Goal: Task Accomplishment & Management: Use online tool/utility

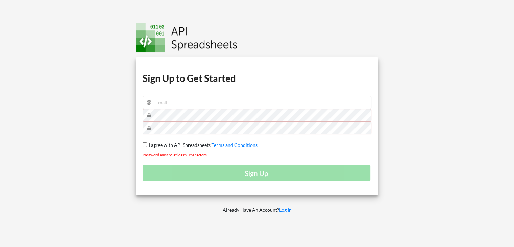
click at [145, 145] on input "I agree with API Spreadsheets' Terms and Conditions" at bounding box center [145, 144] width 4 height 4
checkbox input "true"
click at [188, 102] on input "email" at bounding box center [257, 102] width 229 height 13
type input "rafid11elahi@gmail.com"
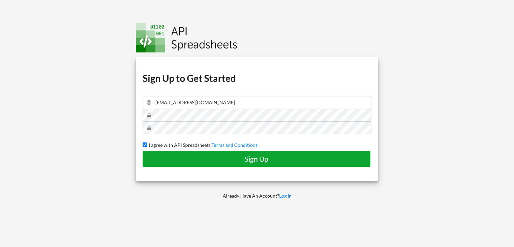
click at [209, 159] on h4 "Sign Up" at bounding box center [257, 159] width 214 height 8
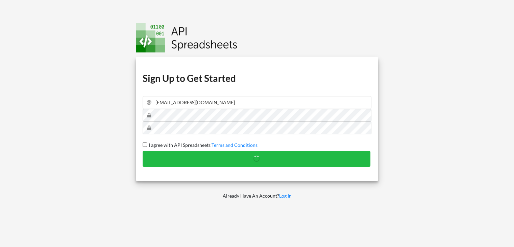
checkbox input "false"
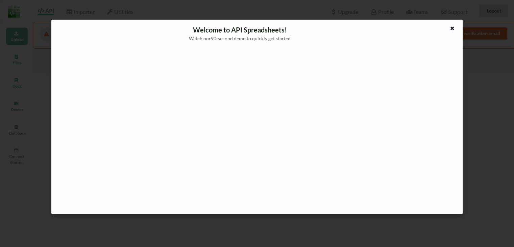
click at [60, 177] on div at bounding box center [257, 128] width 401 height 162
click at [453, 28] on icon at bounding box center [453, 27] width 6 height 5
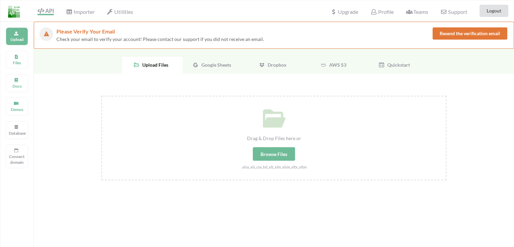
click at [158, 65] on span "Upload Files" at bounding box center [154, 65] width 29 height 6
click at [215, 67] on span "Google Sheets" at bounding box center [215, 65] width 32 height 6
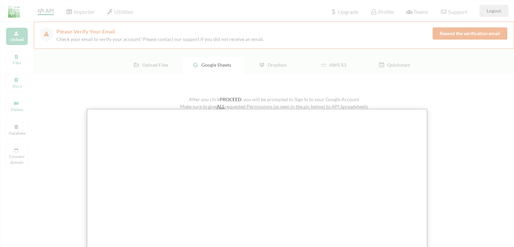
click at [96, 86] on div at bounding box center [259, 223] width 519 height 447
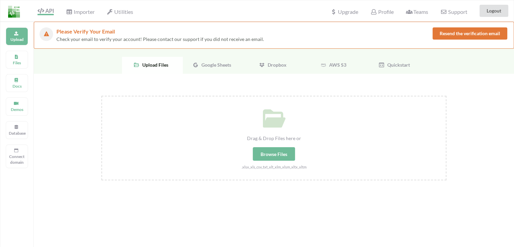
click at [212, 66] on span "Google Sheets" at bounding box center [215, 65] width 32 height 6
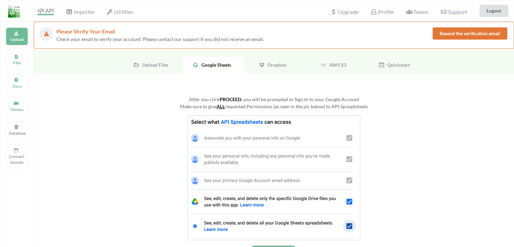
click at [472, 32] on button "Resend the verification email" at bounding box center [470, 33] width 75 height 12
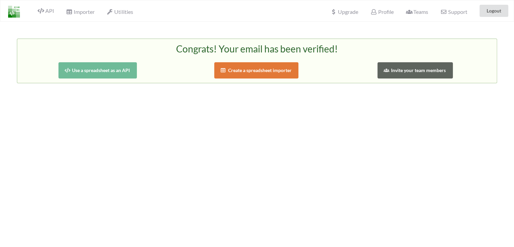
click at [15, 10] on img at bounding box center [14, 12] width 12 height 12
click at [48, 9] on span "API" at bounding box center [46, 11] width 16 height 8
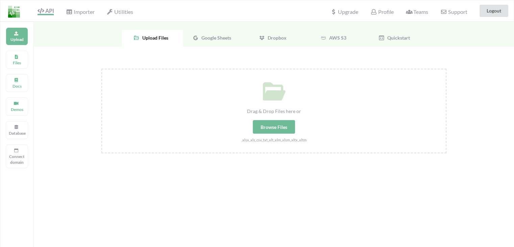
click at [210, 35] on span "Google Sheets" at bounding box center [215, 38] width 32 height 6
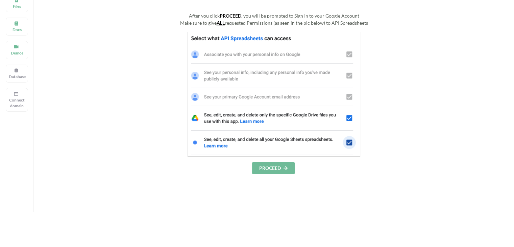
scroll to position [57, 0]
click at [267, 171] on button "PROCEED" at bounding box center [273, 168] width 43 height 12
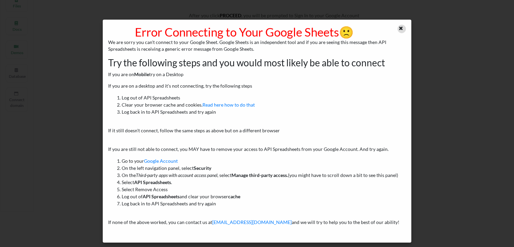
click at [399, 27] on icon at bounding box center [401, 27] width 6 height 5
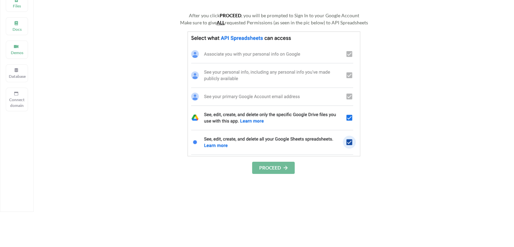
scroll to position [32, 0]
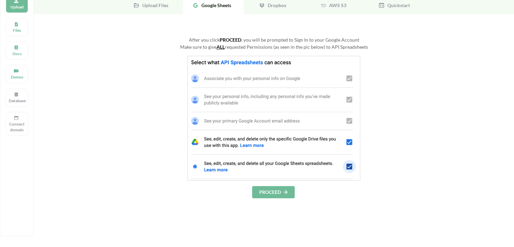
click at [351, 143] on img at bounding box center [274, 118] width 173 height 125
click at [348, 159] on img at bounding box center [274, 118] width 173 height 125
click at [350, 166] on img at bounding box center [274, 118] width 173 height 125
click at [273, 195] on button "PROCEED" at bounding box center [273, 192] width 43 height 12
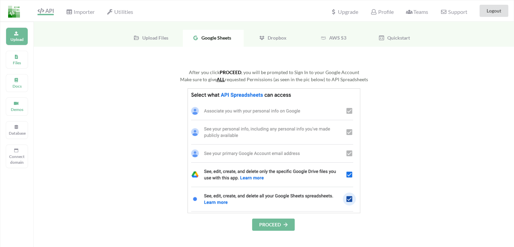
click at [156, 45] on div "Upload Files" at bounding box center [152, 38] width 61 height 17
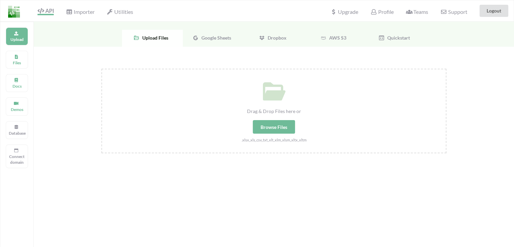
click at [216, 33] on div "Google Sheets" at bounding box center [213, 38] width 61 height 17
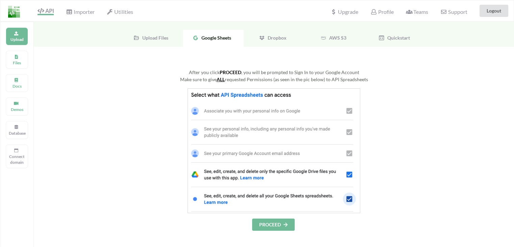
click at [275, 227] on button "PROCEED" at bounding box center [273, 224] width 43 height 12
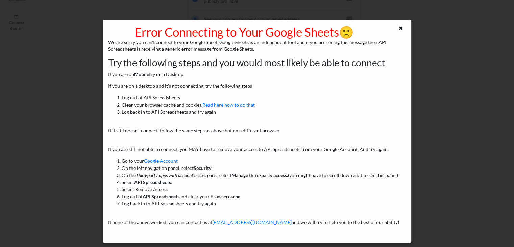
scroll to position [137, 0]
click at [400, 26] on icon at bounding box center [401, 27] width 6 height 5
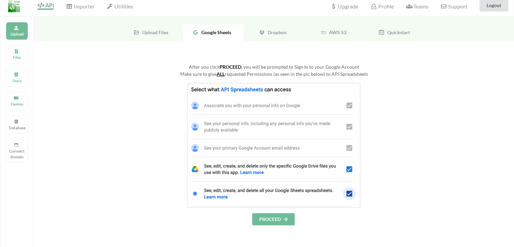
scroll to position [0, 0]
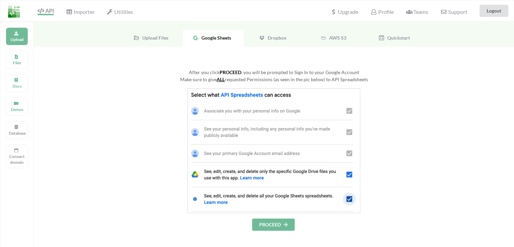
click at [274, 228] on button "PROCEED" at bounding box center [273, 224] width 43 height 12
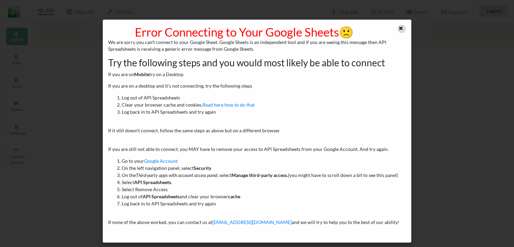
click at [401, 31] on div at bounding box center [402, 29] width 8 height 8
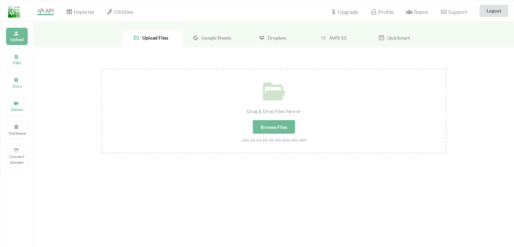
click at [223, 33] on div "Google Sheets" at bounding box center [213, 38] width 61 height 17
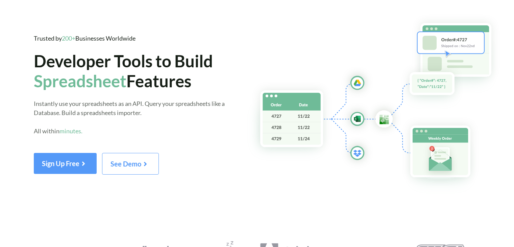
scroll to position [22, 0]
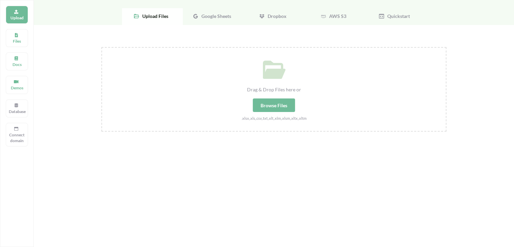
click at [206, 15] on span "Google Sheets" at bounding box center [215, 16] width 32 height 6
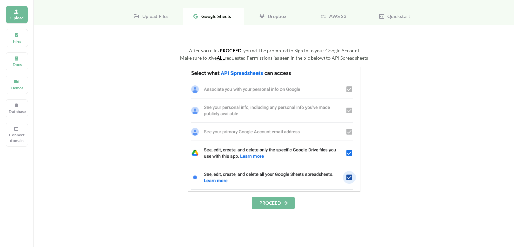
scroll to position [0, 0]
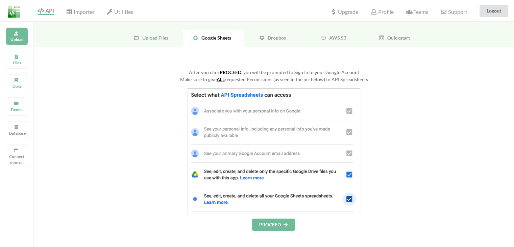
click at [277, 226] on button "PROCEED" at bounding box center [273, 224] width 43 height 12
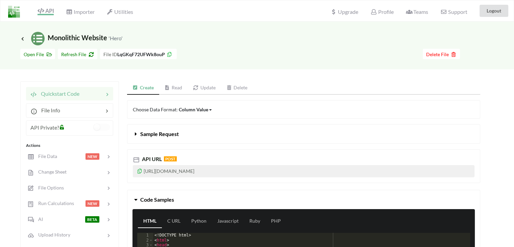
click at [207, 109] on div "Column Value" at bounding box center [193, 109] width 29 height 7
click at [77, 158] on div at bounding box center [71, 157] width 29 height 8
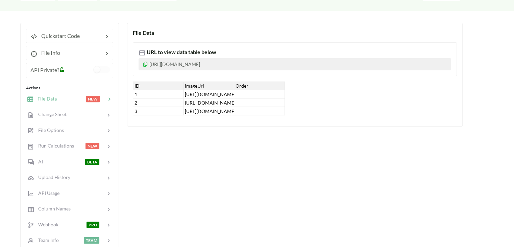
scroll to position [57, 0]
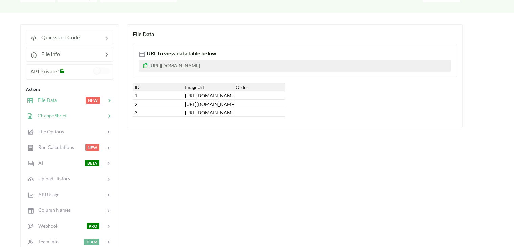
click at [108, 115] on icon at bounding box center [109, 116] width 7 height 7
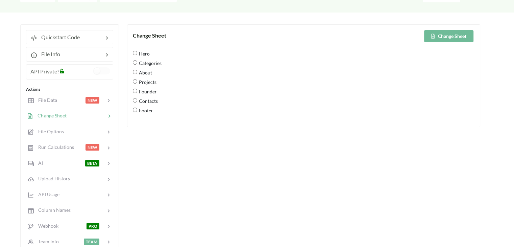
click at [137, 61] on input "Categories" at bounding box center [135, 62] width 4 height 4
radio input "true"
click at [81, 97] on div at bounding box center [71, 100] width 29 height 8
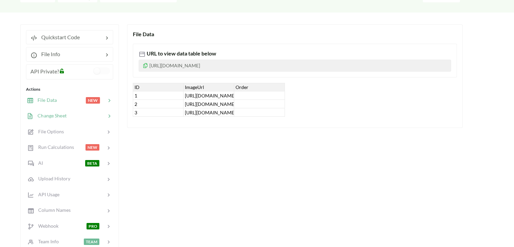
click at [77, 114] on div at bounding box center [86, 116] width 39 height 8
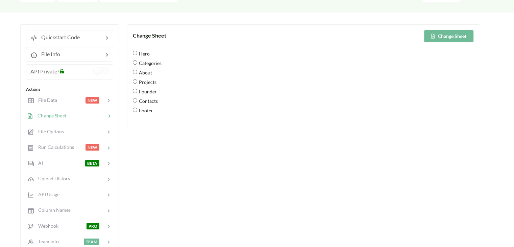
click at [137, 108] on input "Footer" at bounding box center [135, 110] width 4 height 4
radio input "true"
click at [467, 30] on button "Change Sheet" at bounding box center [448, 36] width 49 height 12
click at [63, 102] on div at bounding box center [71, 100] width 29 height 8
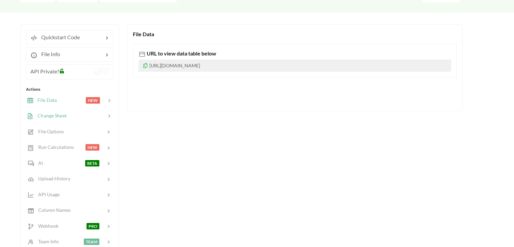
click at [83, 112] on div at bounding box center [86, 116] width 39 height 8
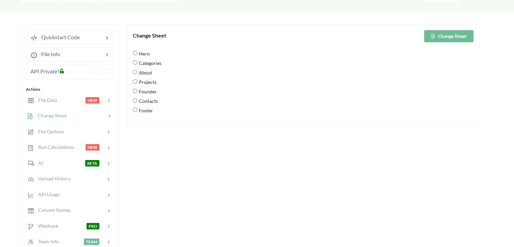
click at [136, 52] on input "Hero" at bounding box center [135, 53] width 4 height 4
radio input "true"
click at [443, 32] on button "Change Sheet" at bounding box center [448, 36] width 49 height 12
click at [51, 99] on span "File Data" at bounding box center [44, 100] width 23 height 6
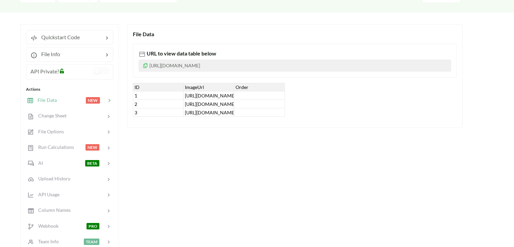
click at [291, 65] on p "[URL][DOMAIN_NAME]" at bounding box center [295, 66] width 313 height 12
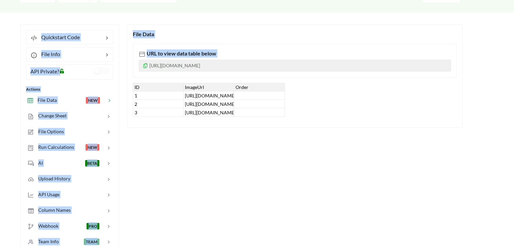
click at [291, 65] on p "[URL][DOMAIN_NAME]" at bounding box center [295, 66] width 313 height 12
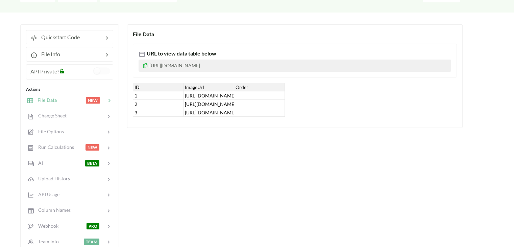
click at [147, 66] on icon at bounding box center [146, 64] width 6 height 5
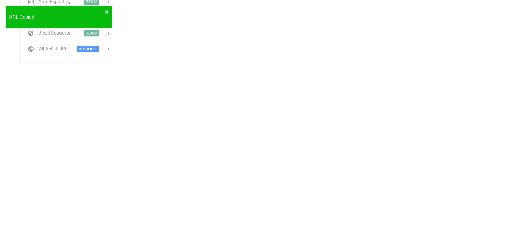
scroll to position [0, 0]
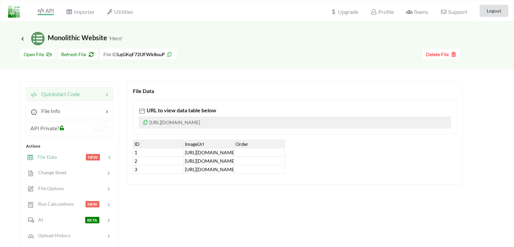
click at [64, 92] on span "Quickstart Code" at bounding box center [58, 94] width 43 height 6
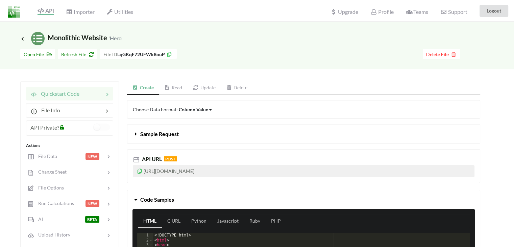
click at [177, 87] on link "Read" at bounding box center [173, 88] width 29 height 14
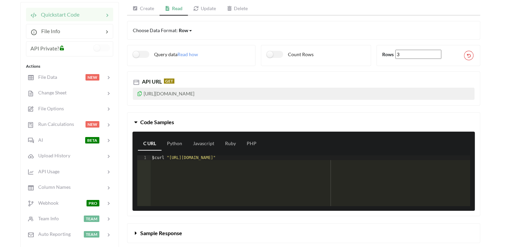
scroll to position [80, 0]
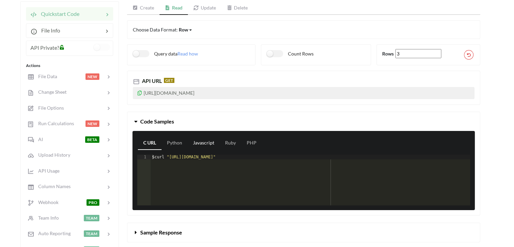
drag, startPoint x: 185, startPoint y: 119, endPoint x: 195, endPoint y: 139, distance: 22.1
click at [195, 139] on div "Code Samples C URL Python Javascript Ruby PHP 1 $ curl "[URL][DOMAIN_NAME]" XXX…" at bounding box center [303, 164] width 353 height 104
click at [195, 139] on link "Javascript" at bounding box center [204, 143] width 32 height 14
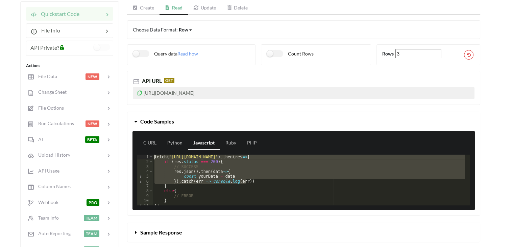
drag, startPoint x: 248, startPoint y: 180, endPoint x: 154, endPoint y: 156, distance: 97.0
click at [154, 156] on div "fetch ( "[URL][DOMAIN_NAME]" ) . then ( res => { if ( res . status === 200 ) { …" at bounding box center [309, 185] width 312 height 61
click at [220, 119] on button "Code Samples" at bounding box center [303, 121] width 353 height 19
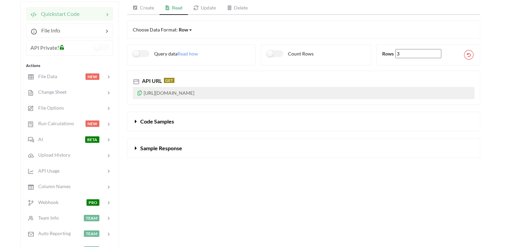
click at [188, 125] on button "Code Samples" at bounding box center [303, 121] width 353 height 19
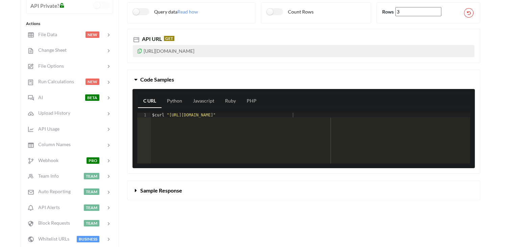
scroll to position [123, 0]
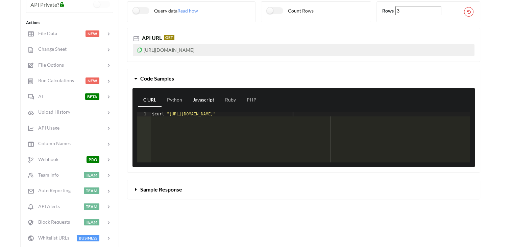
click at [200, 99] on link "Javascript" at bounding box center [204, 100] width 32 height 14
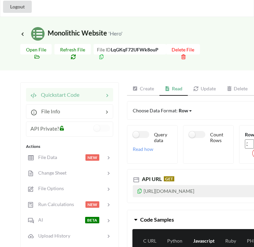
scroll to position [0, 0]
drag, startPoint x: 220, startPoint y: 142, endPoint x: 163, endPoint y: 142, distance: 57.5
click at [141, 188] on icon at bounding box center [140, 190] width 6 height 5
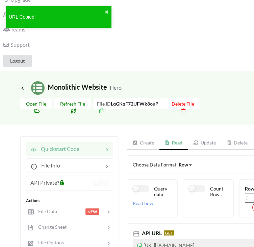
scroll to position [76, 0]
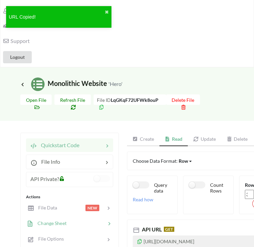
click at [90, 219] on div at bounding box center [86, 223] width 39 height 8
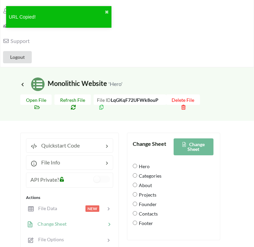
click at [136, 173] on input "Categories" at bounding box center [135, 175] width 4 height 4
radio input "true"
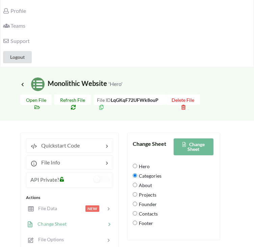
click at [203, 138] on button "Change Sheet" at bounding box center [194, 146] width 40 height 17
click at [59, 200] on div "File Data NEW" at bounding box center [69, 208] width 89 height 16
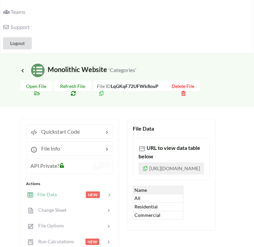
scroll to position [90, 0]
click at [145, 165] on icon at bounding box center [146, 167] width 6 height 5
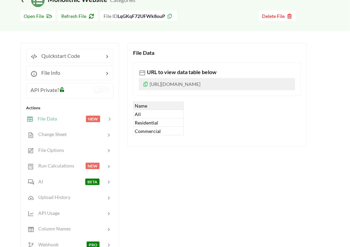
scroll to position [38, 0]
click at [164, 72] on span "URL to view data table below" at bounding box center [180, 72] width 71 height 6
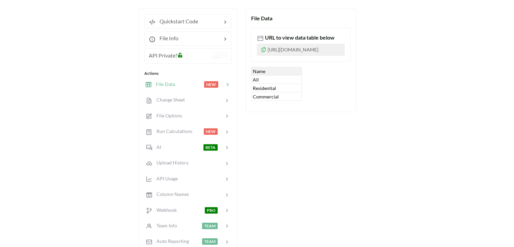
scroll to position [73, 0]
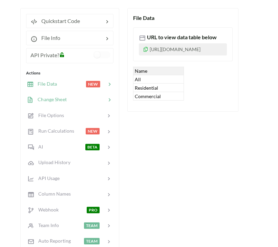
click at [73, 99] on div at bounding box center [86, 100] width 39 height 8
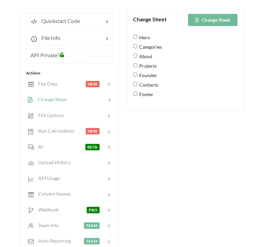
click at [135, 56] on input "About" at bounding box center [135, 55] width 4 height 4
radio input "true"
click at [210, 20] on button "Change Sheet" at bounding box center [212, 20] width 49 height 12
click at [57, 83] on div at bounding box center [71, 84] width 29 height 8
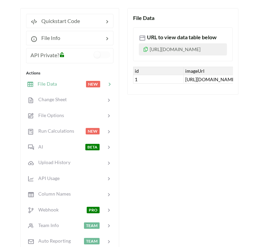
click at [144, 48] on icon at bounding box center [146, 48] width 6 height 5
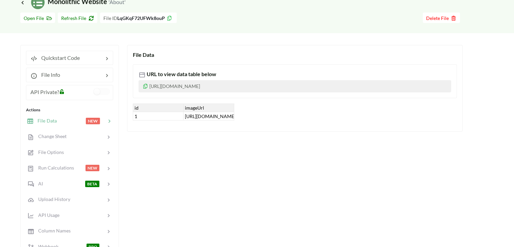
scroll to position [37, 0]
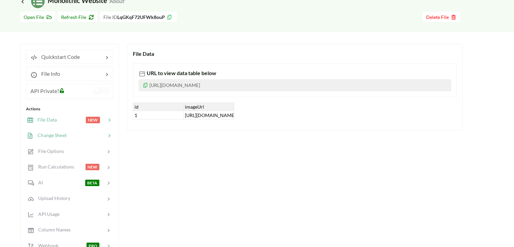
click at [58, 134] on span "Change Sheet" at bounding box center [49, 135] width 33 height 6
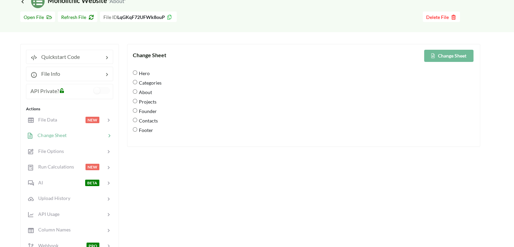
click at [136, 72] on input "Hero" at bounding box center [135, 72] width 4 height 4
radio input "true"
click at [456, 54] on button "Change Sheet" at bounding box center [448, 56] width 49 height 12
click at [70, 119] on div at bounding box center [71, 120] width 29 height 8
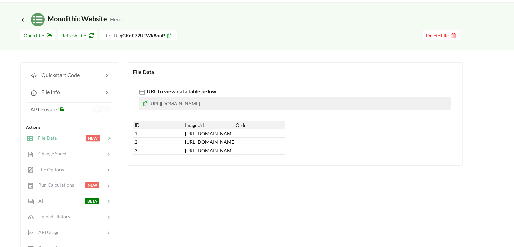
scroll to position [0, 0]
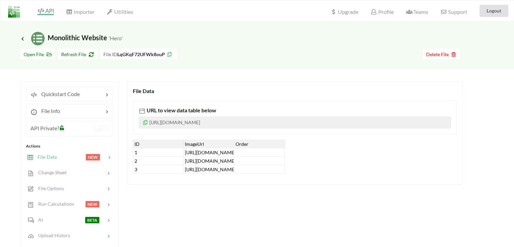
click at [283, 123] on p "[URL][DOMAIN_NAME]" at bounding box center [295, 122] width 313 height 12
click at [283, 120] on p "[URL][DOMAIN_NAME]" at bounding box center [295, 122] width 313 height 12
click at [71, 94] on span "Quickstart Code" at bounding box center [58, 94] width 43 height 6
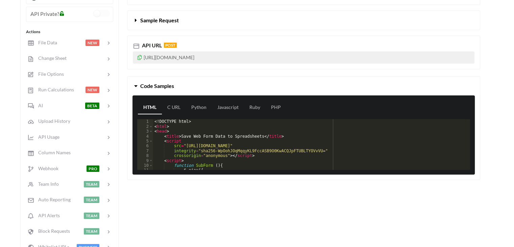
scroll to position [114, 0]
click at [224, 107] on link "Javascript" at bounding box center [228, 108] width 32 height 14
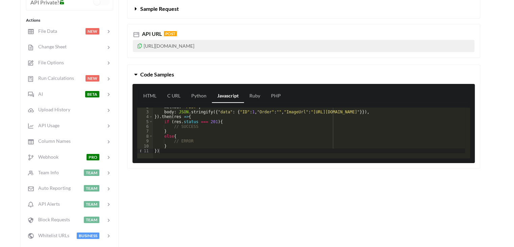
scroll to position [116, 0]
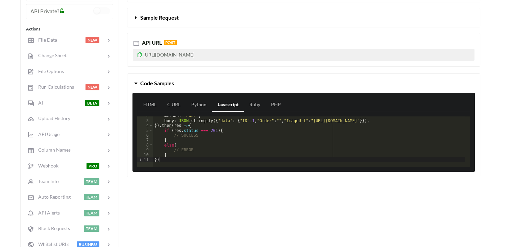
click at [178, 85] on button "Code Samples" at bounding box center [303, 83] width 353 height 19
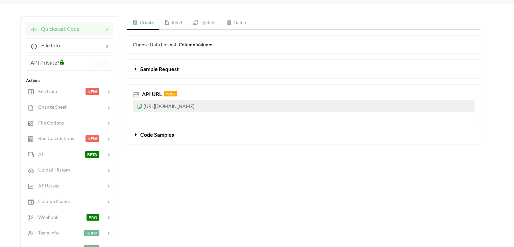
scroll to position [63, 0]
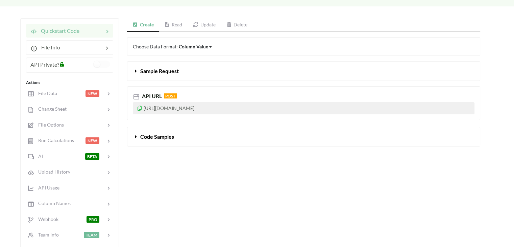
click at [169, 98] on div "API URL POST" at bounding box center [304, 96] width 342 height 8
click at [167, 113] on p "[URL][DOMAIN_NAME]" at bounding box center [304, 108] width 342 height 12
click at [147, 75] on button "Sample Request" at bounding box center [303, 71] width 353 height 19
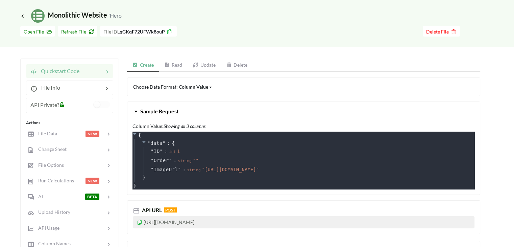
scroll to position [23, 0]
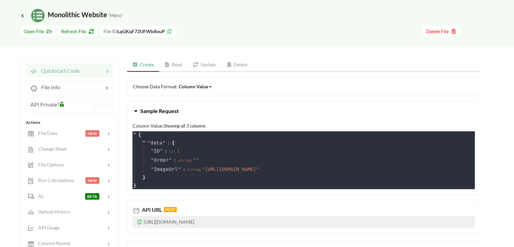
click at [171, 59] on link "Read" at bounding box center [173, 65] width 29 height 14
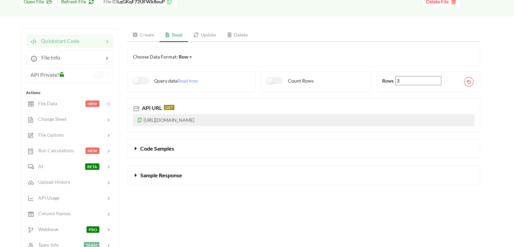
scroll to position [52, 0]
click at [164, 146] on span "Code Samples" at bounding box center [157, 149] width 34 height 6
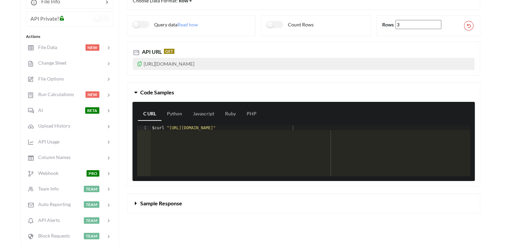
scroll to position [110, 0]
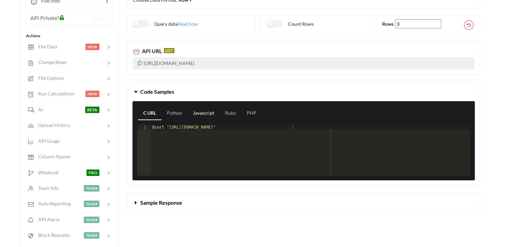
click at [201, 110] on link "Javascript" at bounding box center [204, 114] width 32 height 14
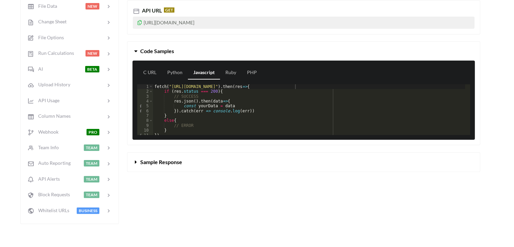
scroll to position [142, 0]
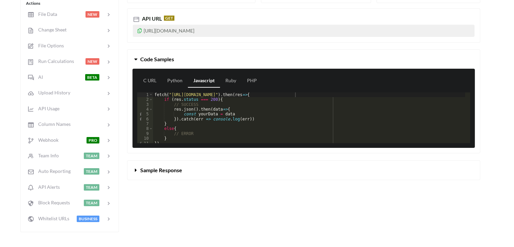
click at [208, 168] on button "Sample Response" at bounding box center [303, 170] width 353 height 19
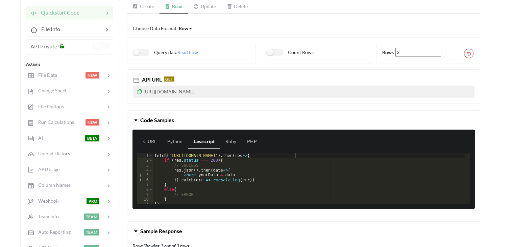
scroll to position [80, 0]
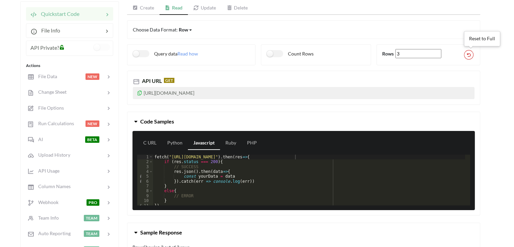
click at [472, 55] on button at bounding box center [468, 54] width 9 height 9
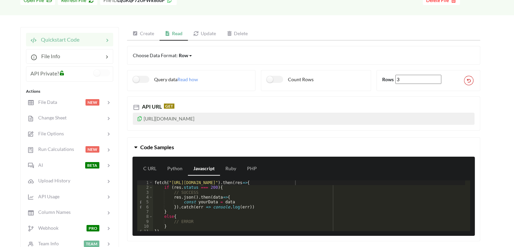
scroll to position [54, 0]
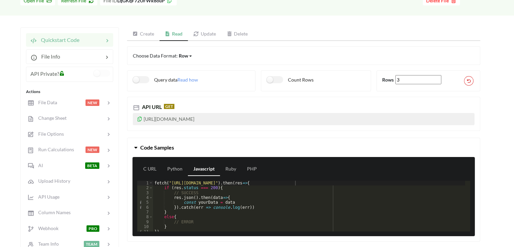
click at [186, 53] on div "Row" at bounding box center [183, 55] width 9 height 7
click at [191, 88] on span "Matrix" at bounding box center [192, 91] width 14 height 6
click at [188, 58] on div "Matrix" at bounding box center [186, 55] width 15 height 7
click at [189, 70] on div "Row" at bounding box center [193, 67] width 28 height 12
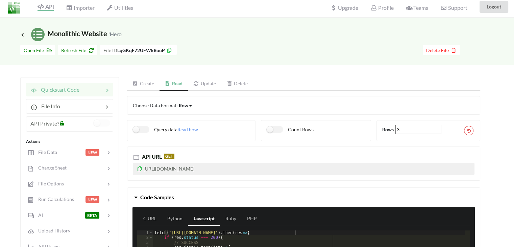
scroll to position [0, 0]
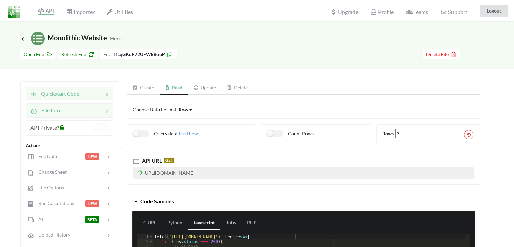
click at [45, 108] on span "File Info" at bounding box center [48, 110] width 23 height 6
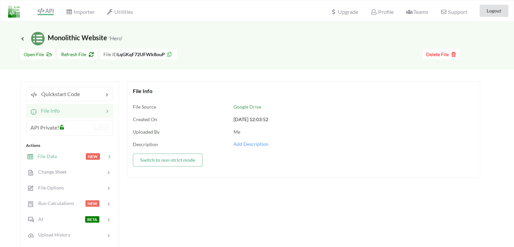
click at [57, 152] on div "File Data NEW" at bounding box center [69, 156] width 89 height 16
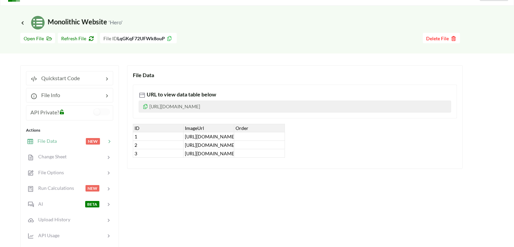
scroll to position [18, 0]
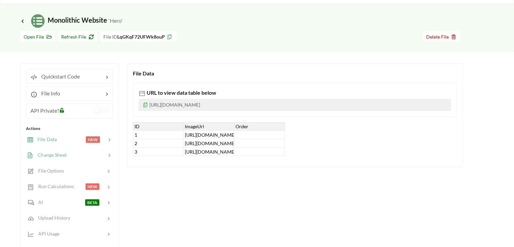
click at [65, 153] on span "Change Sheet" at bounding box center [49, 155] width 33 height 6
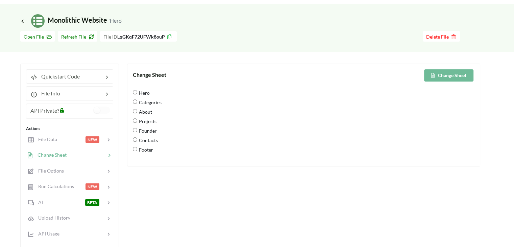
click at [135, 91] on input "Hero" at bounding box center [135, 92] width 4 height 4
radio input "true"
click at [443, 73] on button "Change Sheet" at bounding box center [448, 75] width 49 height 12
click at [63, 144] on div "File Data NEW" at bounding box center [69, 139] width 89 height 16
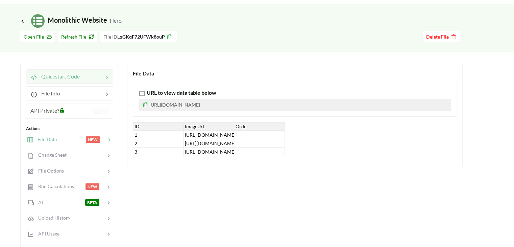
click at [71, 78] on span "Quickstart Code" at bounding box center [58, 76] width 43 height 6
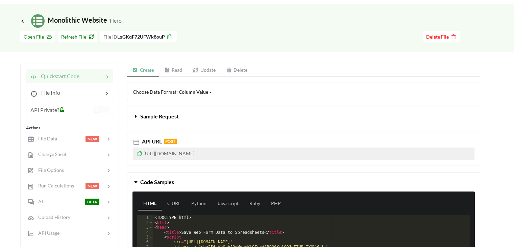
click at [178, 69] on link "Read" at bounding box center [173, 71] width 29 height 14
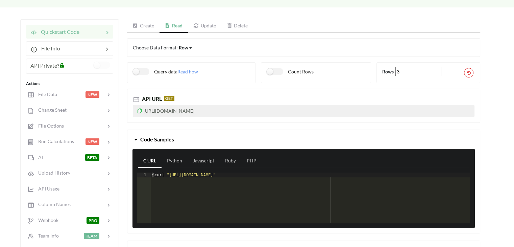
scroll to position [66, 0]
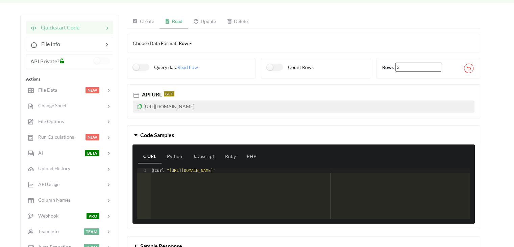
click at [139, 104] on icon at bounding box center [140, 105] width 6 height 5
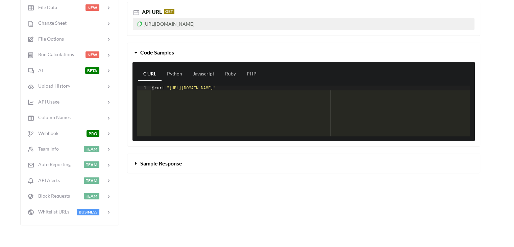
scroll to position [149, 0]
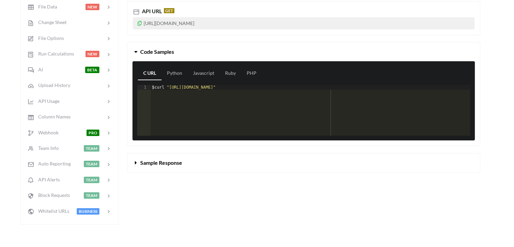
click at [173, 161] on span "Sample Response" at bounding box center [161, 162] width 42 height 6
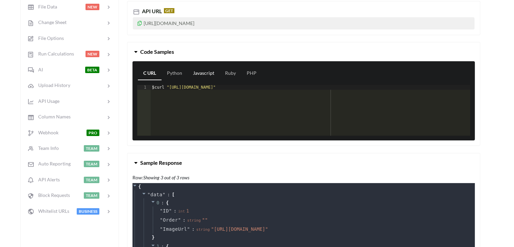
click at [200, 68] on link "Javascript" at bounding box center [204, 74] width 32 height 14
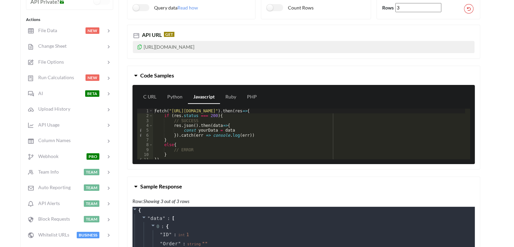
scroll to position [125, 0]
